Goal: Task Accomplishment & Management: Manage account settings

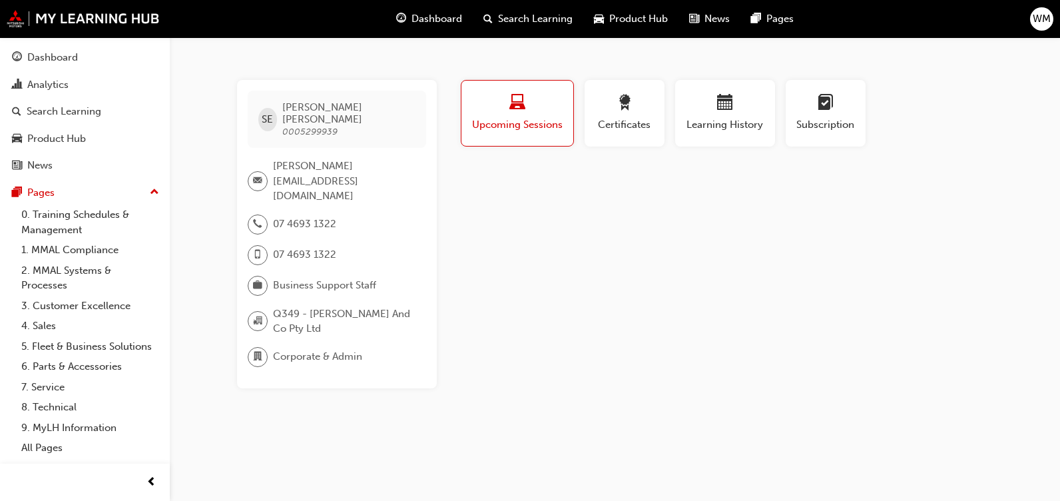
click at [1052, 16] on div "WM" at bounding box center [1041, 18] width 23 height 23
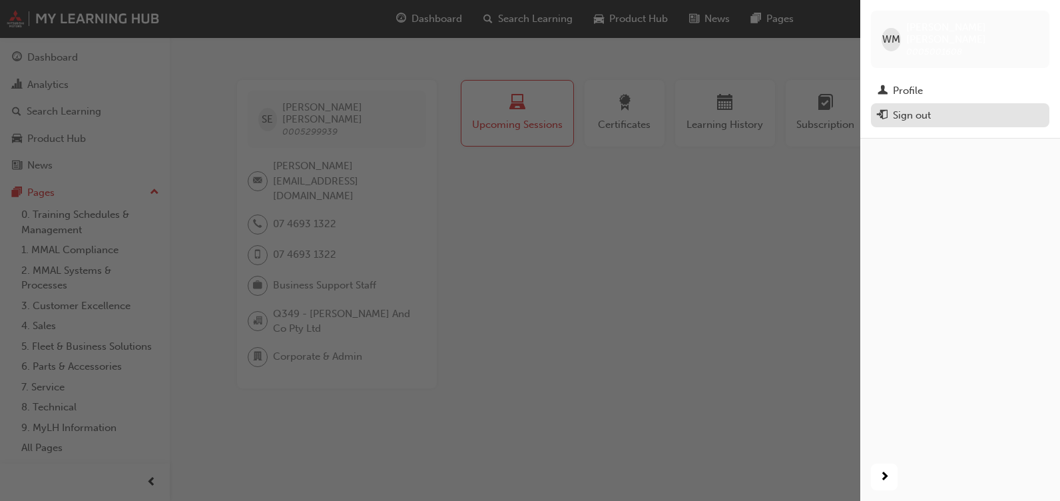
click at [890, 112] on button "Sign out" at bounding box center [960, 115] width 178 height 25
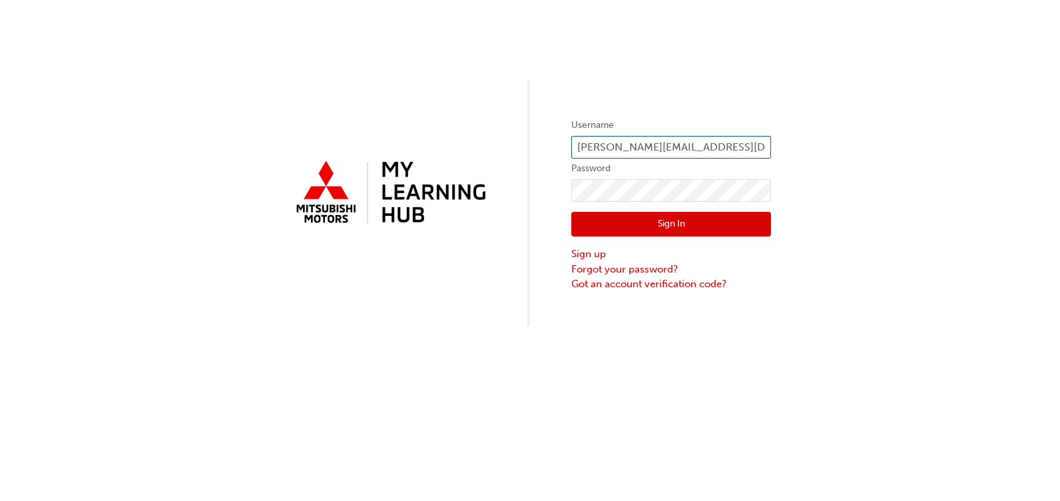
click at [594, 146] on input "paul@lindenbergco.com.au" at bounding box center [671, 147] width 200 height 23
click at [598, 148] on input "paul@lindenbergco.com.au" at bounding box center [671, 147] width 200 height 23
type input "wayne.markey@lindenbergco.com.au"
click at [633, 220] on button "Sign In" at bounding box center [671, 224] width 200 height 25
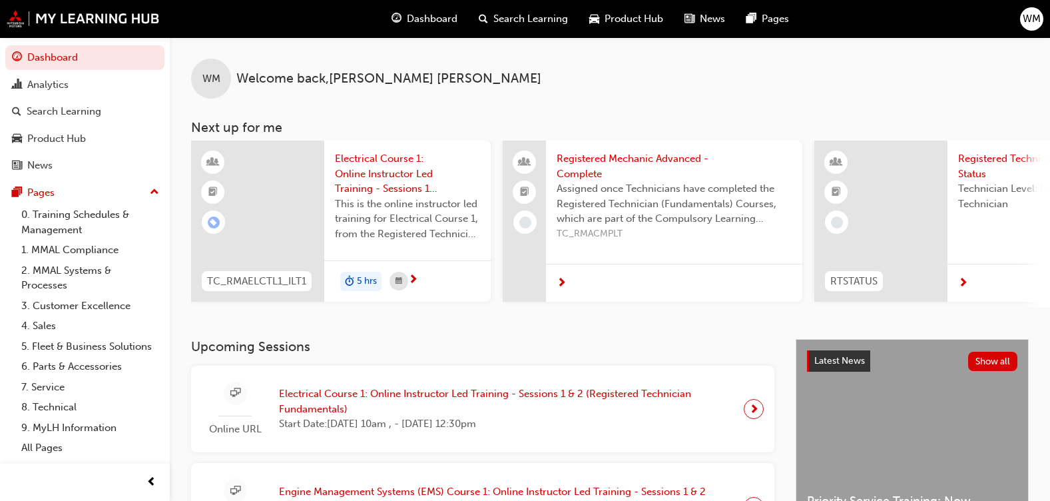
click at [379, 395] on span "Electrical Course 1: Online Instructor Led Training - Sessions 1 & 2 (Registere…" at bounding box center [506, 401] width 454 height 30
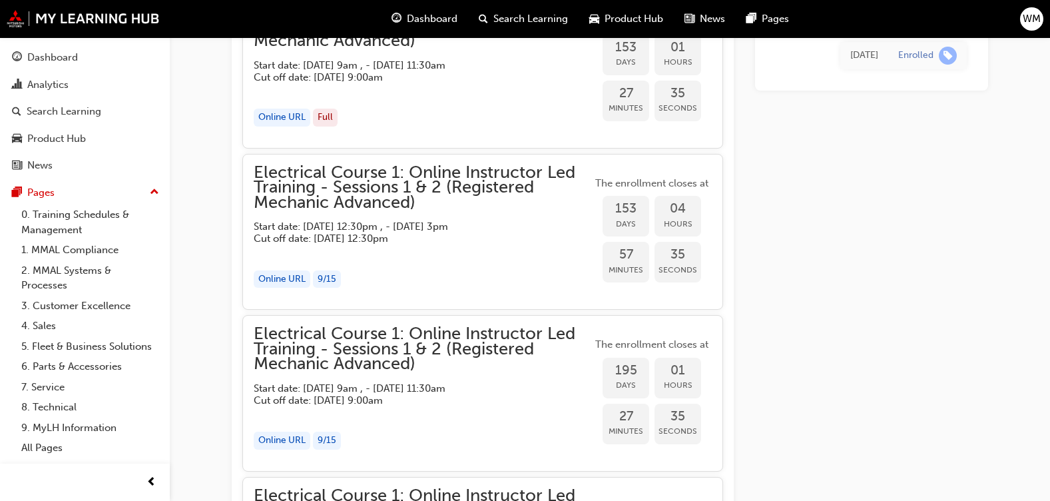
scroll to position [1463, 0]
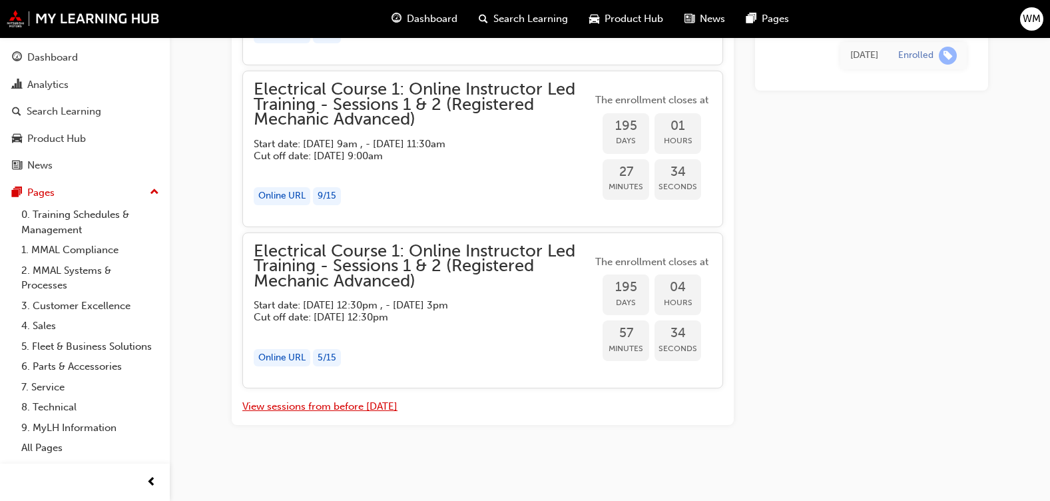
click at [278, 409] on button "View sessions from before today" at bounding box center [319, 406] width 155 height 15
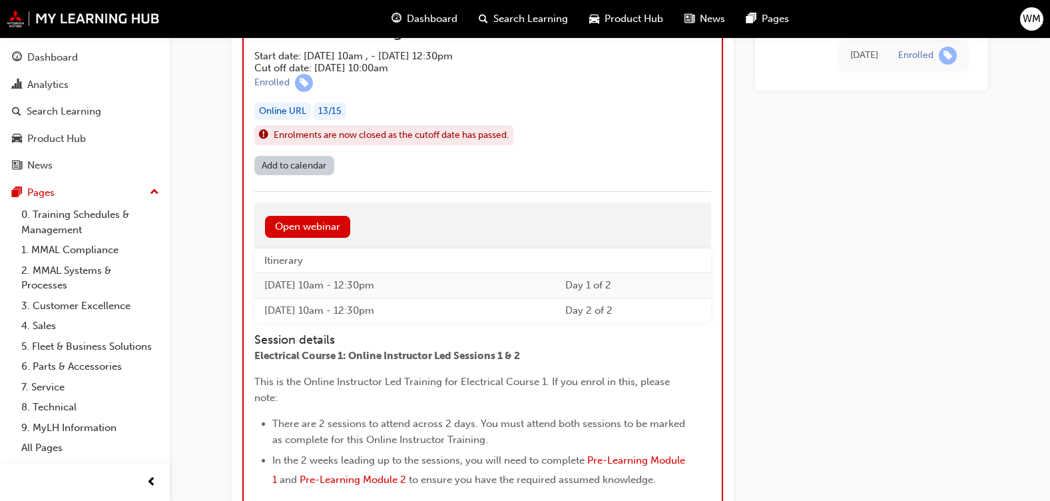
scroll to position [6351, 0]
